Goal: Check status: Check status

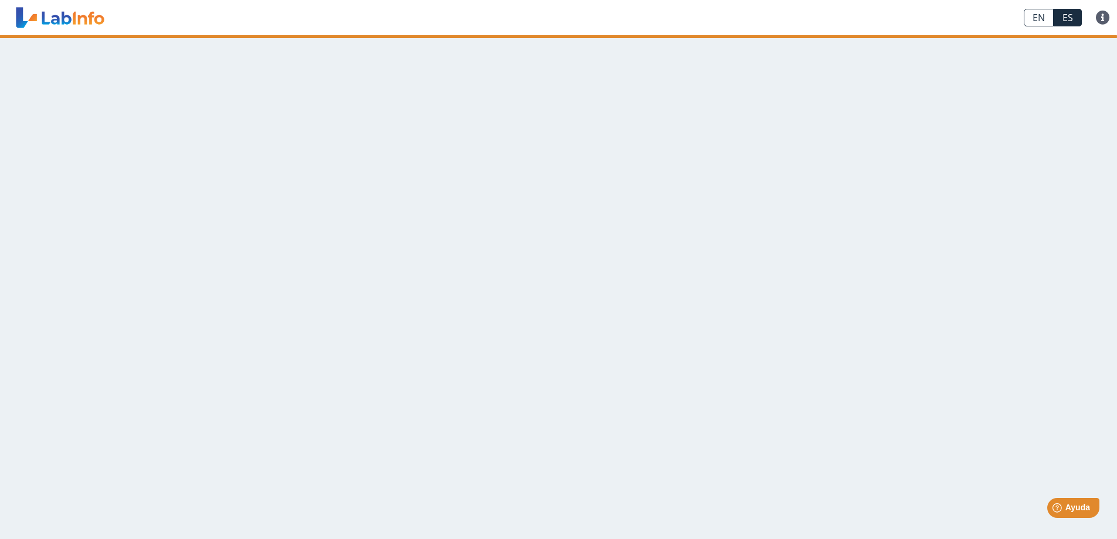
drag, startPoint x: 1115, startPoint y: 139, endPoint x: 913, endPoint y: 405, distance: 334.6
click at [993, 390] on main at bounding box center [558, 287] width 1117 height 504
drag, startPoint x: 313, startPoint y: 113, endPoint x: 751, endPoint y: 270, distance: 465.4
click at [751, 270] on main at bounding box center [558, 287] width 1117 height 504
drag, startPoint x: 584, startPoint y: 76, endPoint x: 576, endPoint y: 111, distance: 36.7
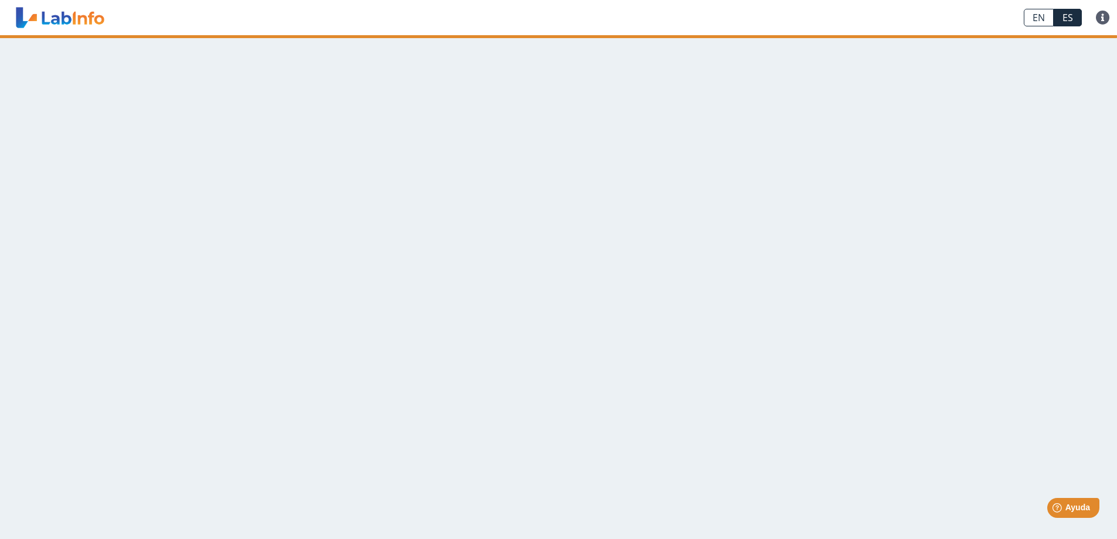
click at [540, 140] on main at bounding box center [558, 287] width 1117 height 504
drag, startPoint x: 786, startPoint y: 319, endPoint x: 855, endPoint y: 285, distance: 77.3
click at [801, 357] on main at bounding box center [558, 287] width 1117 height 504
drag, startPoint x: 866, startPoint y: 284, endPoint x: 941, endPoint y: 279, distance: 75.2
click at [889, 298] on main at bounding box center [558, 287] width 1117 height 504
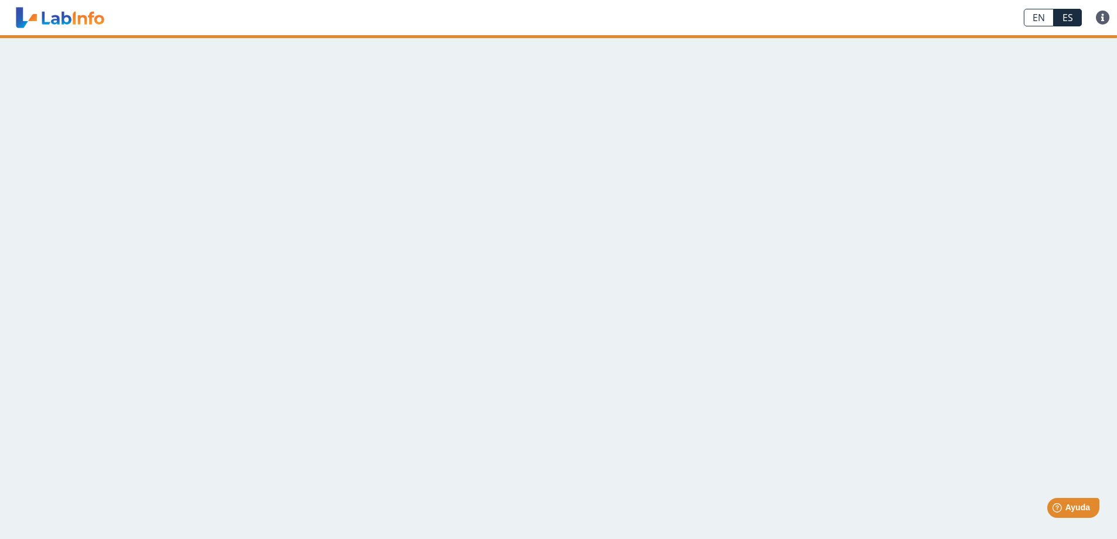
drag, startPoint x: 924, startPoint y: 220, endPoint x: 971, endPoint y: 204, distance: 49.5
click at [971, 209] on main at bounding box center [558, 287] width 1117 height 504
click at [77, 28] on link at bounding box center [60, 17] width 97 height 29
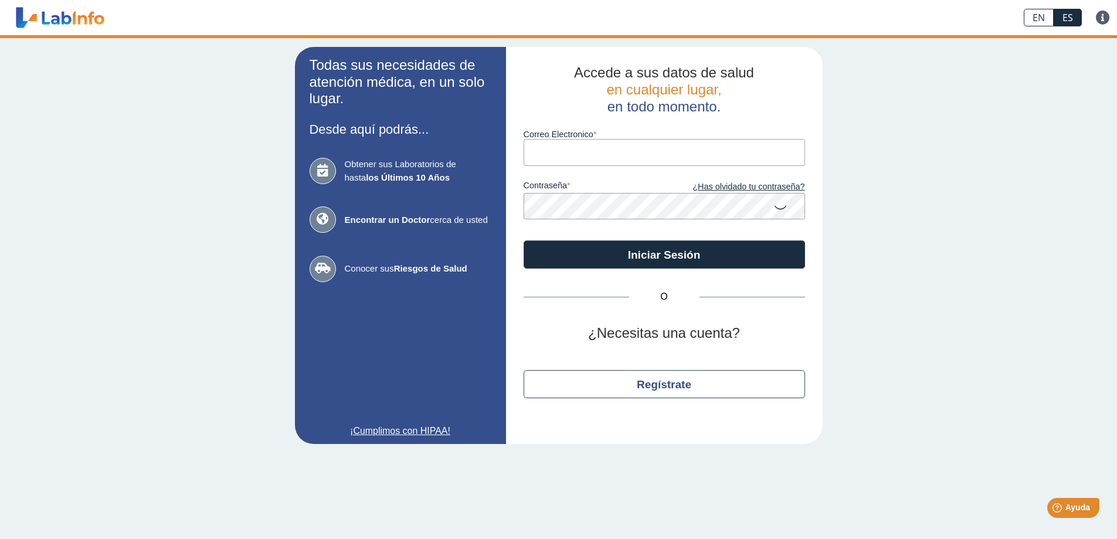
click at [77, 28] on link at bounding box center [60, 17] width 97 height 29
click at [87, 22] on link at bounding box center [60, 17] width 97 height 29
click at [37, 24] on link at bounding box center [60, 17] width 97 height 29
